Goal: Register for event/course

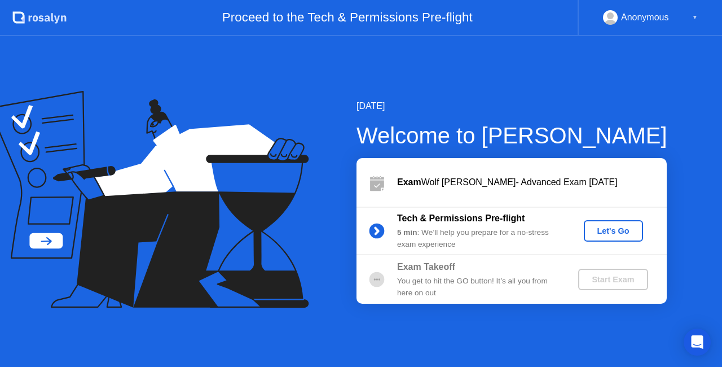
click at [624, 232] on div "Let's Go" at bounding box center [613, 230] width 50 height 9
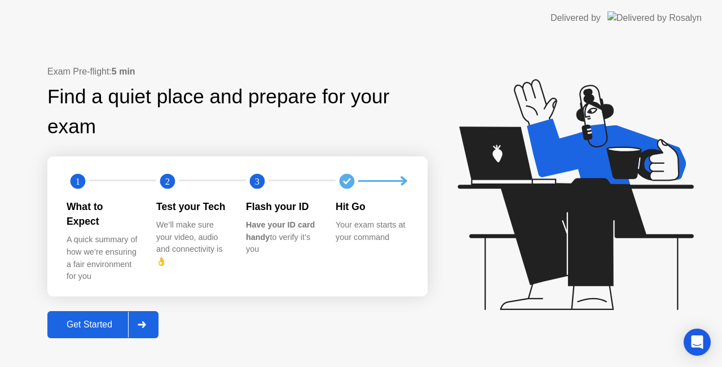
click at [92, 319] on div "Get Started" at bounding box center [89, 324] width 77 height 10
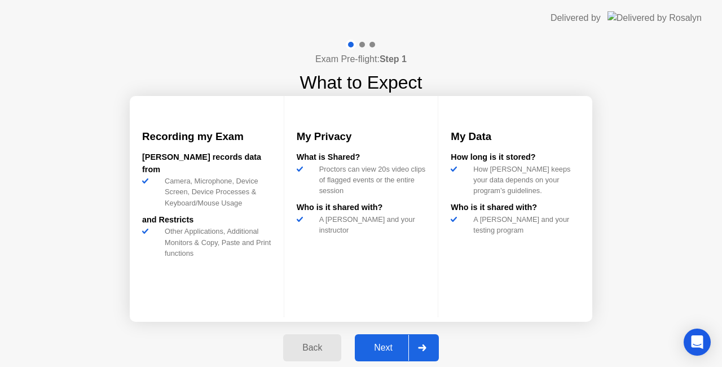
click at [377, 346] on div "Next" at bounding box center [383, 347] width 50 height 10
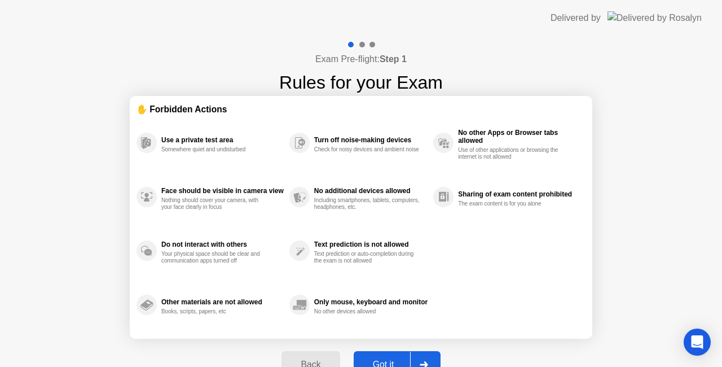
click at [380, 359] on div "Got it" at bounding box center [383, 364] width 53 height 10
select select "**********"
select select "*******"
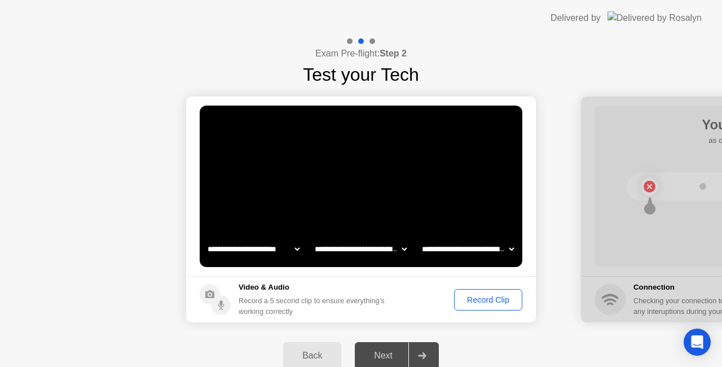
click at [389, 354] on div "Next" at bounding box center [383, 355] width 50 height 10
click at [483, 300] on div "Record Clip" at bounding box center [488, 299] width 60 height 9
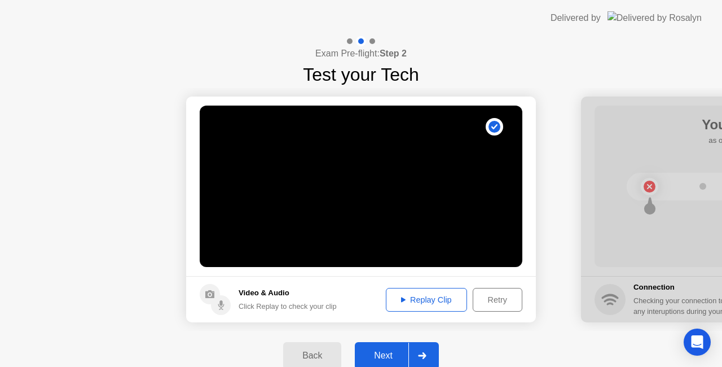
click at [495, 303] on div "Retry" at bounding box center [498, 299] width 42 height 9
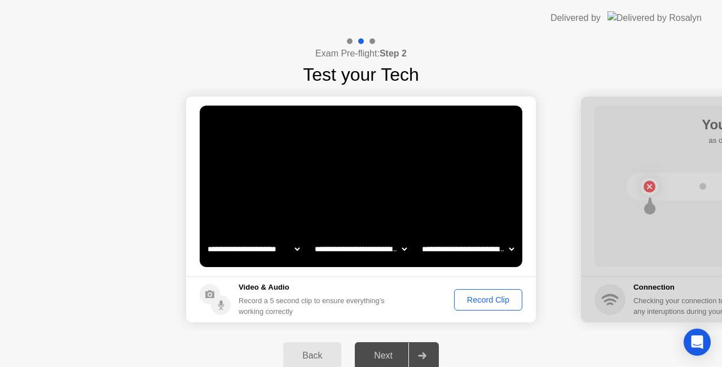
click at [486, 301] on div "Record Clip" at bounding box center [488, 299] width 60 height 9
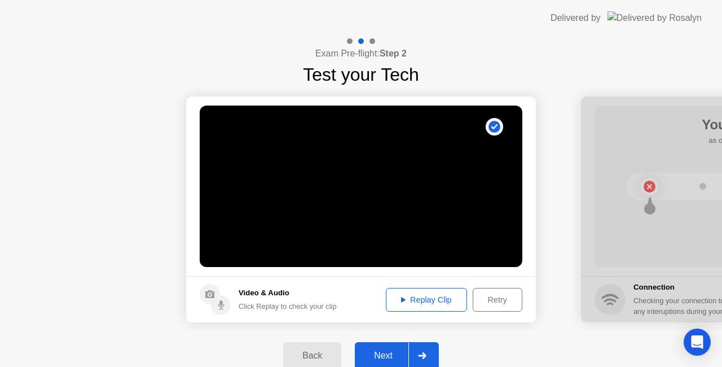
click at [383, 354] on div "Next" at bounding box center [383, 355] width 50 height 10
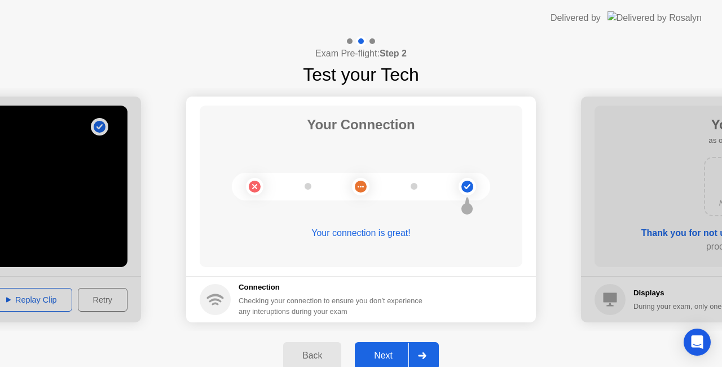
click at [393, 350] on div "Next" at bounding box center [383, 355] width 50 height 10
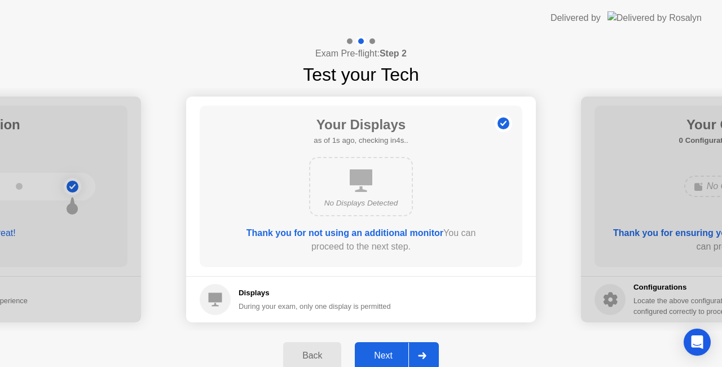
click at [393, 350] on div "Next" at bounding box center [383, 355] width 50 height 10
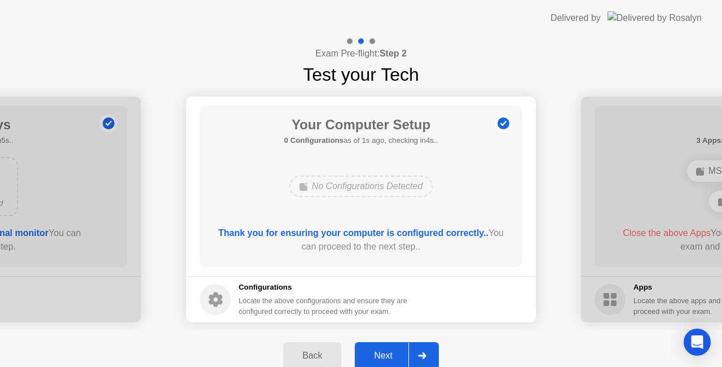
click at [393, 350] on div "Next" at bounding box center [383, 355] width 50 height 10
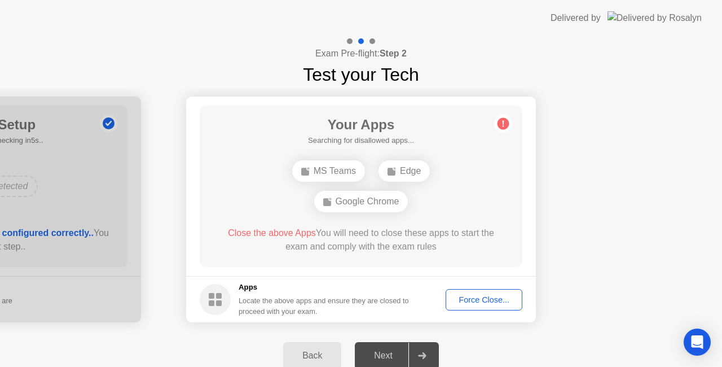
click at [483, 300] on div "Force Close..." at bounding box center [483, 299] width 69 height 9
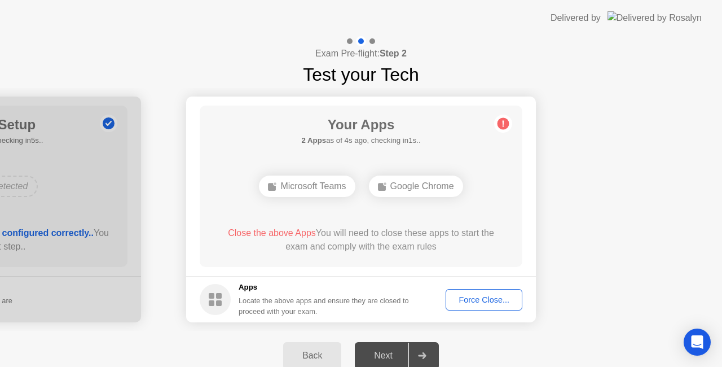
click at [468, 301] on div "Force Close..." at bounding box center [483, 299] width 69 height 9
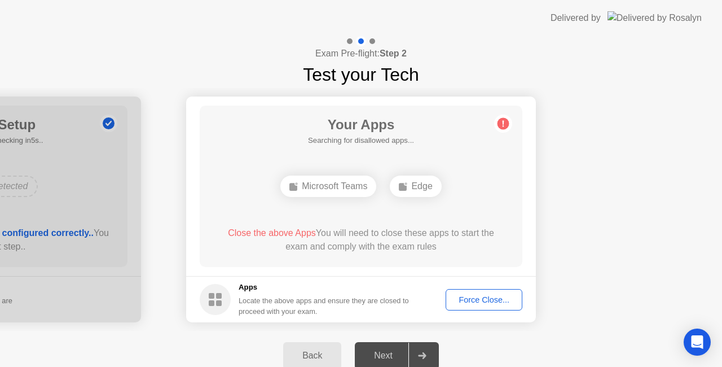
click at [480, 296] on div "Force Close..." at bounding box center [483, 299] width 69 height 9
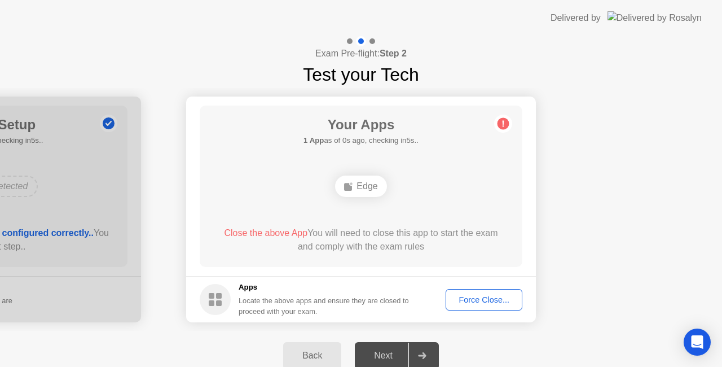
click at [474, 295] on div "Force Close..." at bounding box center [483, 299] width 69 height 9
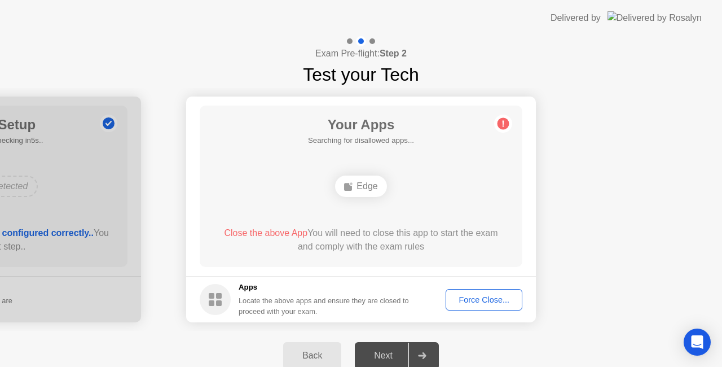
click at [496, 297] on div "Force Close..." at bounding box center [483, 299] width 69 height 9
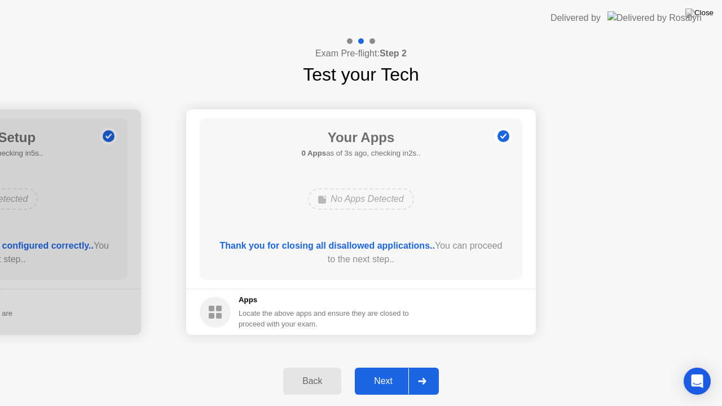
click at [389, 366] on button "Next" at bounding box center [397, 381] width 84 height 27
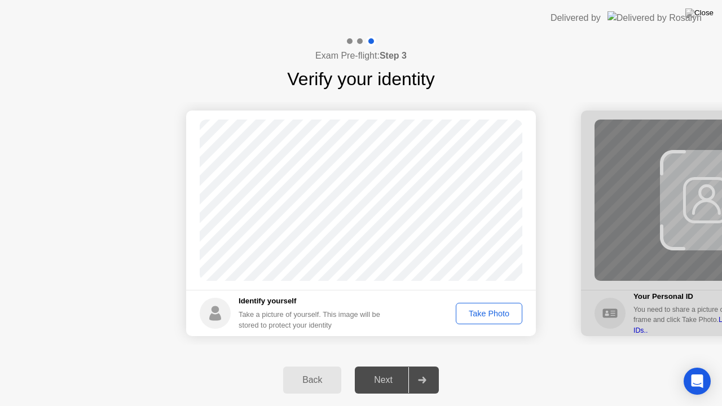
click at [382, 366] on div "Next" at bounding box center [383, 380] width 50 height 10
click at [475, 312] on div "Take Photo" at bounding box center [489, 313] width 59 height 9
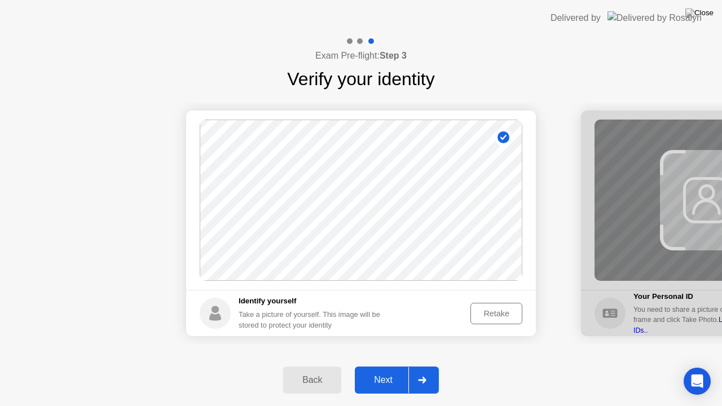
click at [390, 366] on div "Next" at bounding box center [383, 380] width 50 height 10
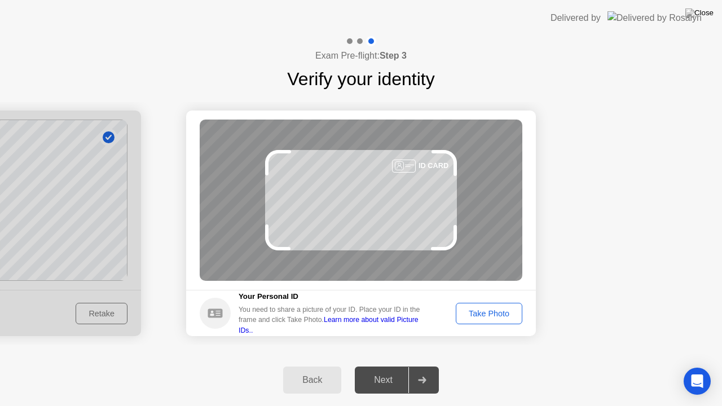
click at [389, 366] on div "Next" at bounding box center [383, 380] width 50 height 10
click at [501, 309] on div "Take Photo" at bounding box center [489, 313] width 59 height 9
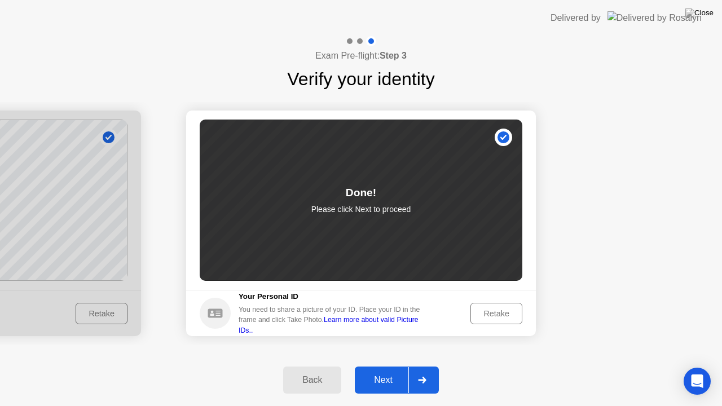
click at [389, 366] on button "Next" at bounding box center [397, 380] width 84 height 27
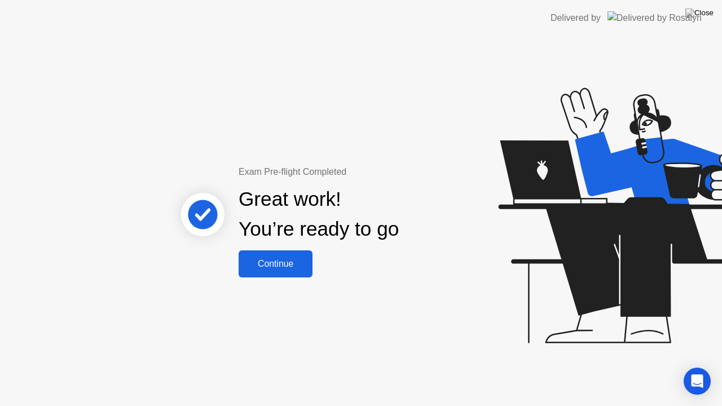
click at [285, 264] on div "Continue" at bounding box center [275, 264] width 67 height 10
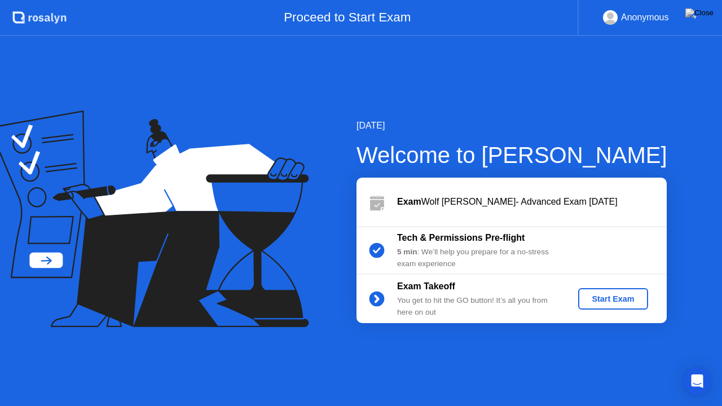
click at [607, 297] on div "Start Exam" at bounding box center [613, 298] width 60 height 9
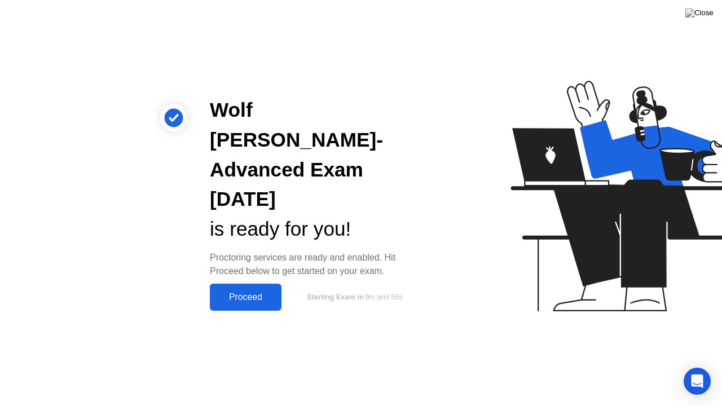
click at [227, 292] on div "Proceed" at bounding box center [245, 297] width 65 height 10
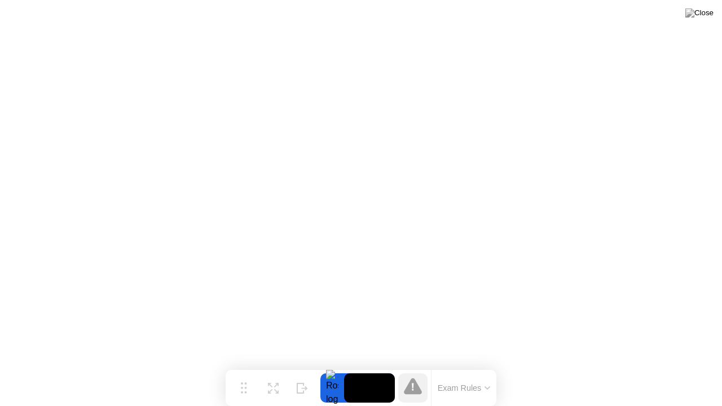
click at [452, 366] on button "Exam Rules" at bounding box center [464, 388] width 60 height 10
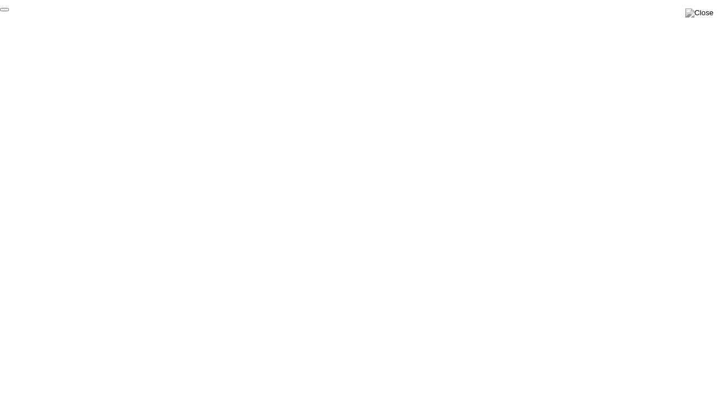
click div "End Proctoring Session"
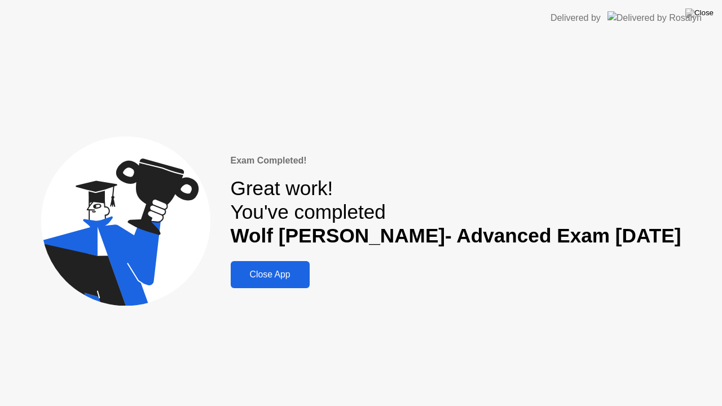
click at [299, 264] on button "Close App" at bounding box center [270, 274] width 79 height 27
